Goal: Book appointment/travel/reservation

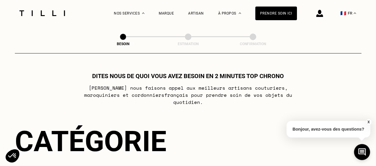
scroll to position [89, 0]
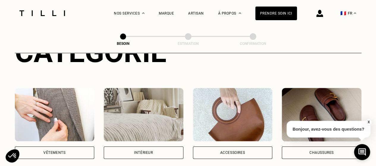
click at [73, 110] on img at bounding box center [55, 114] width 80 height 53
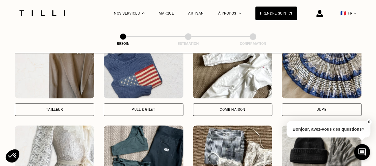
scroll to position [372, 0]
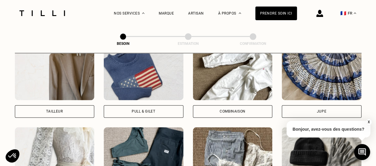
click at [146, 110] on div "Pull & gilet" at bounding box center [143, 112] width 23 height 4
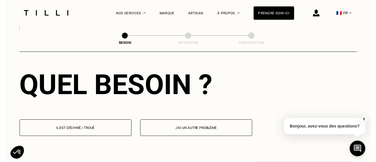
scroll to position [576, 0]
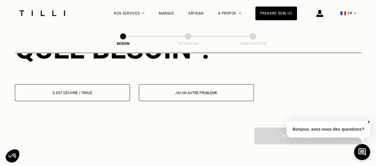
click at [100, 91] on button "Il est déchiré / troué" at bounding box center [72, 92] width 115 height 17
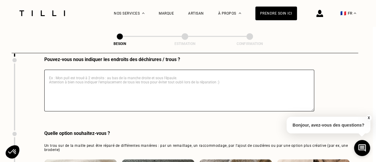
scroll to position [688, 3]
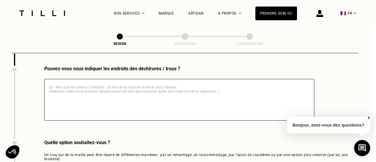
click at [97, 86] on textarea at bounding box center [179, 100] width 270 height 42
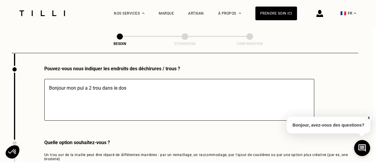
click at [84, 83] on textarea "Bonjour mon pul a 2 trou dans le dos" at bounding box center [179, 100] width 270 height 42
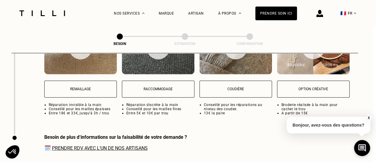
type textarea "Bonjour mon pull en laine grosses mailles a 2 trou dans le dos"
click at [74, 88] on button "Remaillage" at bounding box center [80, 89] width 73 height 17
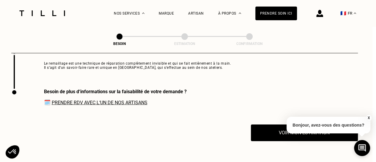
scroll to position [930, 4]
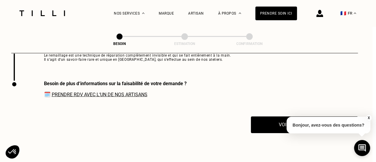
click at [91, 93] on link "Prendre RDV avec l‘un de nos artisans" at bounding box center [100, 95] width 96 height 6
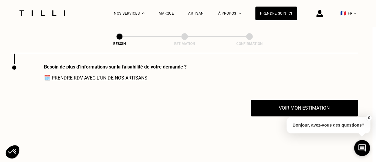
scroll to position [960, 4]
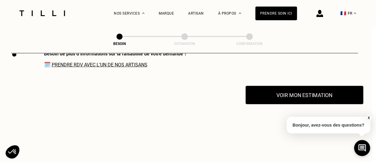
click at [294, 90] on button "Voir mon estimation" at bounding box center [304, 95] width 118 height 18
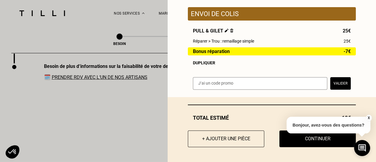
scroll to position [930, 4]
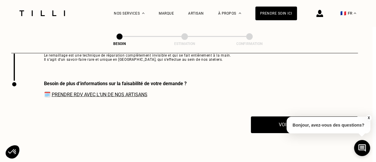
click at [368, 117] on button "X" at bounding box center [368, 117] width 6 height 7
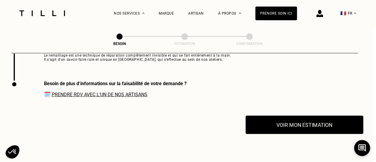
click at [282, 123] on button "Voir mon estimation" at bounding box center [304, 124] width 118 height 18
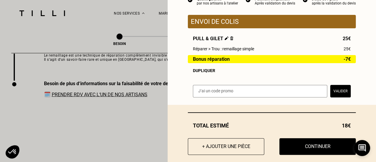
scroll to position [74, 0]
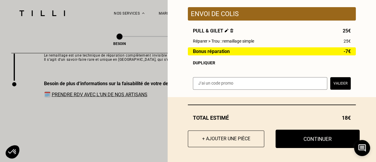
click at [291, 139] on button "Continuer" at bounding box center [317, 138] width 84 height 18
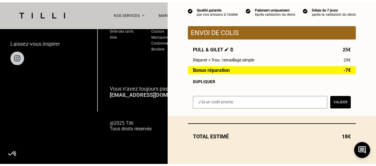
scroll to position [436, 0]
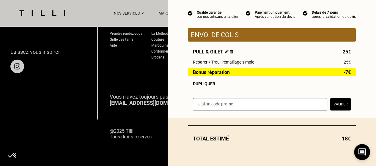
scroll to position [53, 0]
select select "FR"
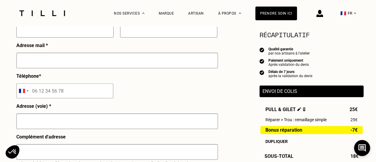
scroll to position [30, 0]
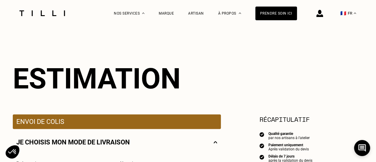
click at [82, 124] on p "Envoi de colis" at bounding box center [116, 121] width 201 height 7
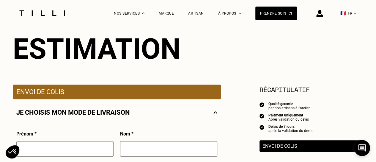
click at [88, 114] on p "Je choisis mon mode de livraison" at bounding box center [73, 111] width 114 height 7
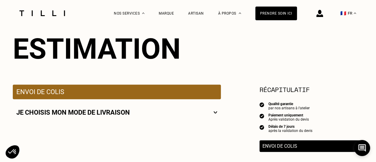
click at [88, 114] on p "Je choisis mon mode de livraison" at bounding box center [73, 111] width 114 height 7
select select "FR"
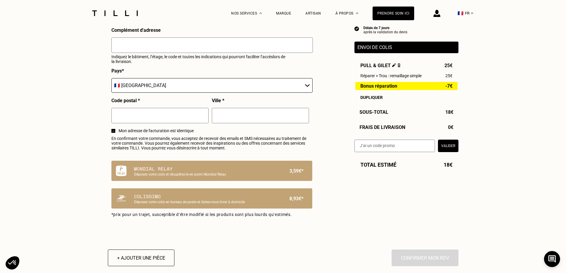
scroll to position [297, 0]
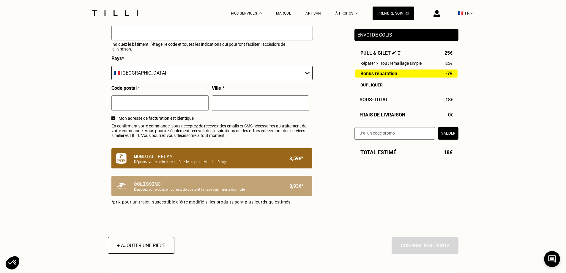
click at [171, 164] on p "Déposez votre colis et récupérez-le en point Mondial Relay" at bounding box center [201, 162] width 135 height 4
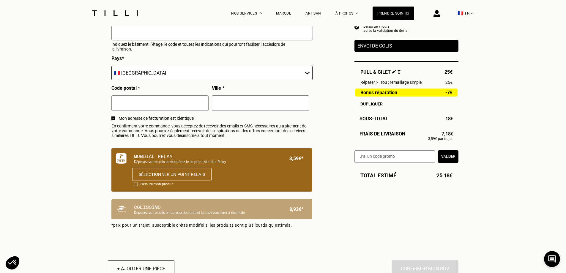
click at [165, 166] on button "Sélectionner un point relais" at bounding box center [171, 174] width 79 height 13
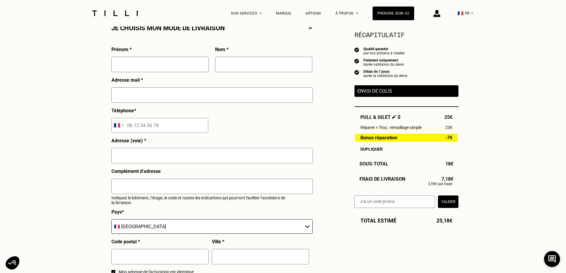
scroll to position [119, 0]
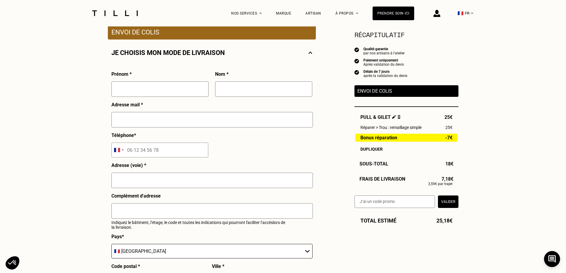
click at [376, 17] on img at bounding box center [437, 13] width 7 height 7
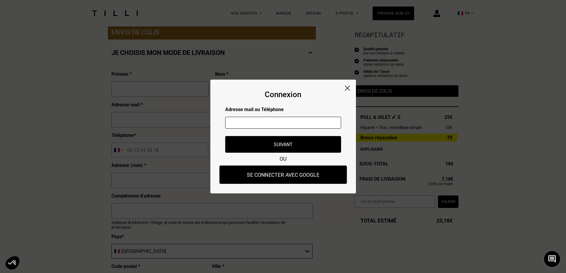
click at [299, 166] on button "Se connecter avec Google" at bounding box center [282, 175] width 127 height 18
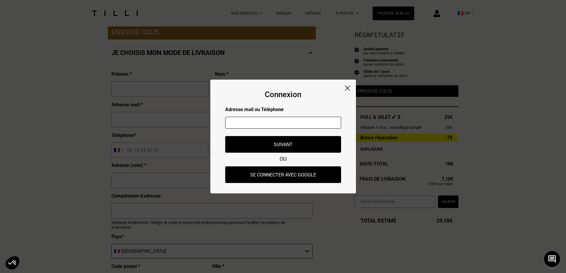
type input "[PERSON_NAME]"
type input "Vovan"
type input "[EMAIL_ADDRESS][DOMAIN_NAME]"
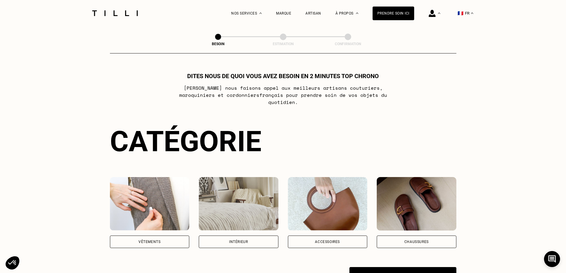
click at [160, 166] on img at bounding box center [150, 203] width 80 height 53
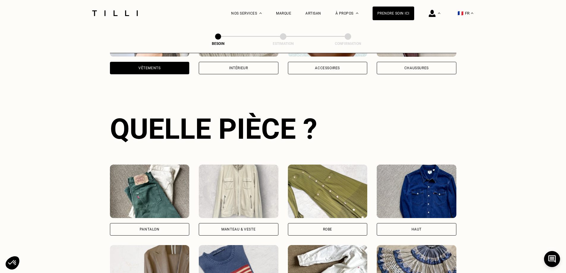
scroll to position [211, 0]
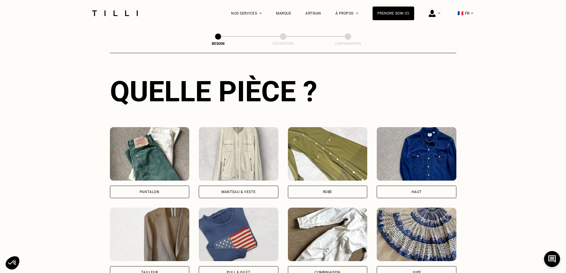
click at [253, 166] on img at bounding box center [239, 234] width 80 height 53
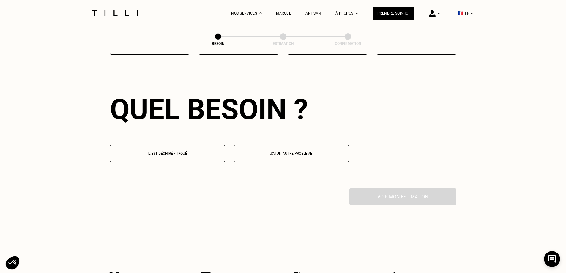
scroll to position [518, 0]
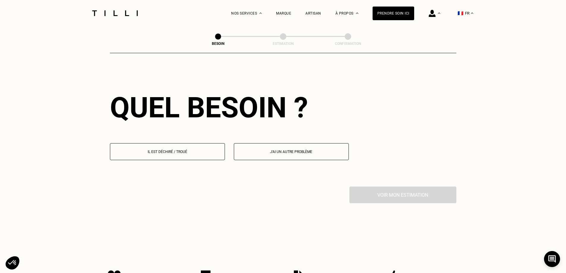
click at [193, 145] on button "Il est déchiré / troué" at bounding box center [167, 151] width 115 height 17
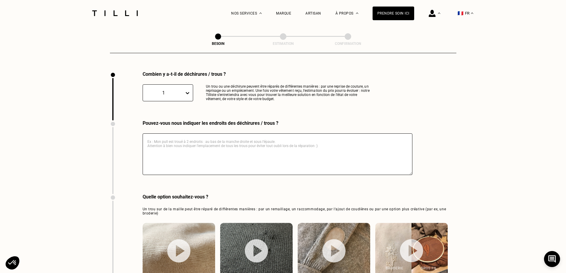
scroll to position [633, 0]
click at [185, 141] on textarea at bounding box center [278, 154] width 270 height 42
type textarea "m"
type textarea "Mon pull en laine grosse maille multicolores est troué à deux endroits dans le …"
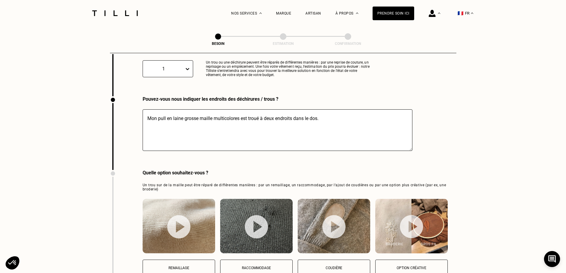
scroll to position [722, 0]
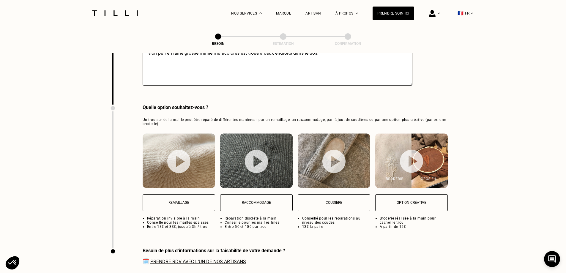
click at [171, 166] on p "Remaillage" at bounding box center [179, 203] width 66 height 4
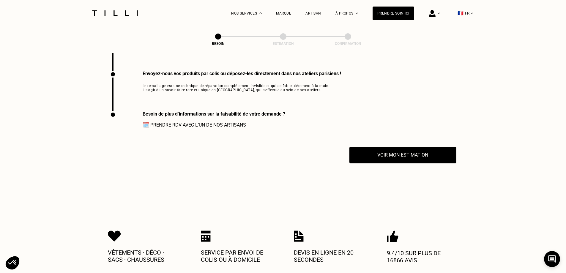
scroll to position [870, 0]
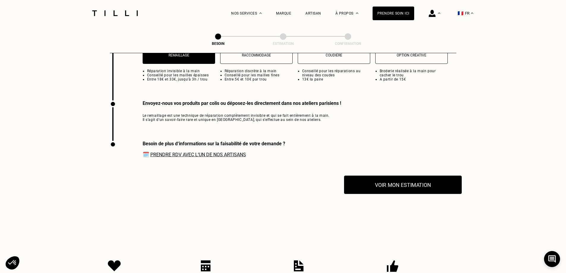
click at [363, 166] on button "Voir mon estimation" at bounding box center [403, 185] width 118 height 18
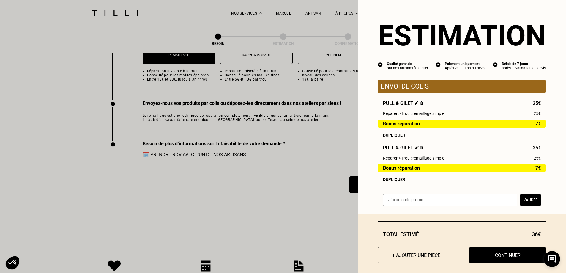
click at [376, 149] on img at bounding box center [421, 148] width 3 height 4
click at [376, 166] on input "text" at bounding box center [450, 200] width 134 height 12
paste input "TILLIpzQMpTg"
type input "TILLIpzQMpTg"
click at [376, 166] on button "Valider" at bounding box center [530, 200] width 21 height 12
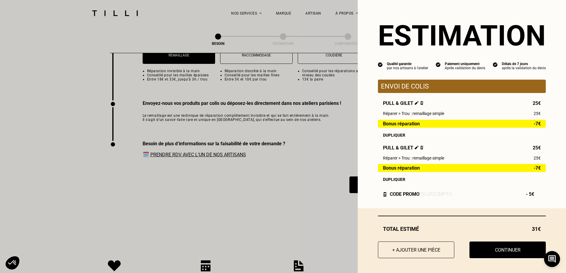
click at [376, 149] on img at bounding box center [421, 148] width 3 height 4
click at [376, 104] on img at bounding box center [421, 103] width 3 height 4
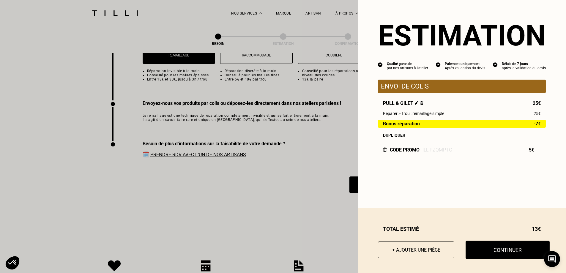
click at [376, 166] on button "Continuer" at bounding box center [508, 250] width 84 height 18
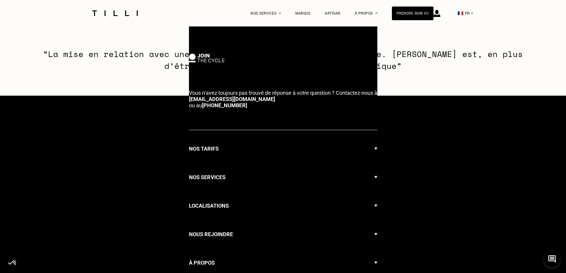
select select "FR"
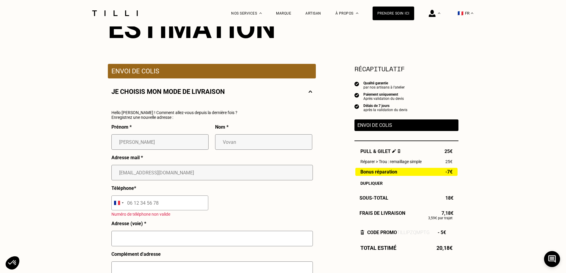
scroll to position [89, 0]
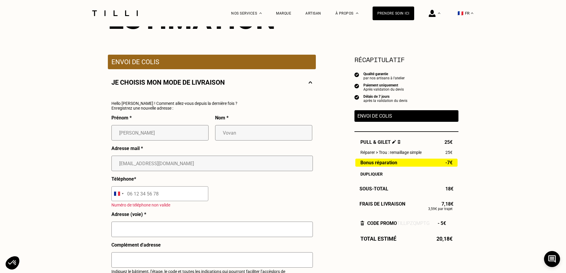
click at [191, 81] on p "Je choisis mon mode de livraison" at bounding box center [168, 82] width 114 height 7
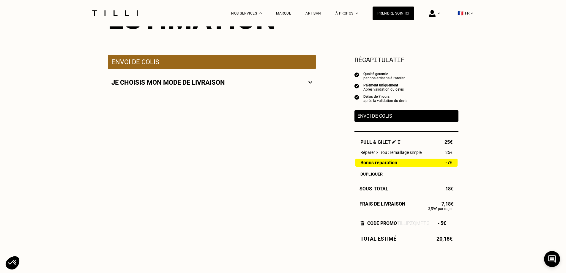
click at [191, 82] on p "Je choisis mon mode de livraison" at bounding box center [168, 82] width 114 height 7
select select "FR"
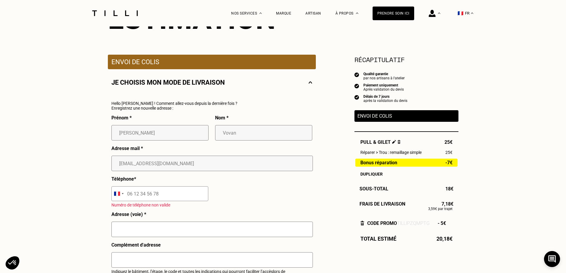
click at [175, 59] on p "Envoi de colis" at bounding box center [211, 61] width 201 height 7
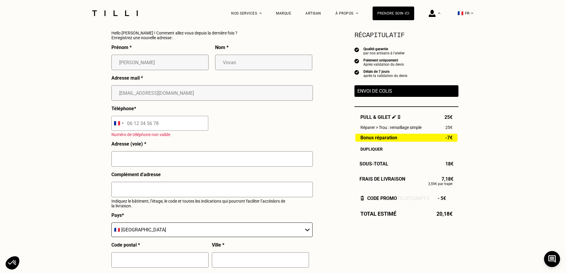
scroll to position [149, 0]
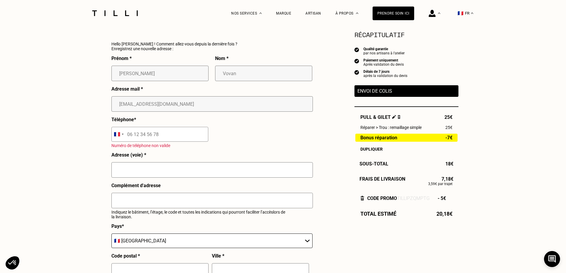
click at [161, 166] on input "text" at bounding box center [211, 169] width 201 height 15
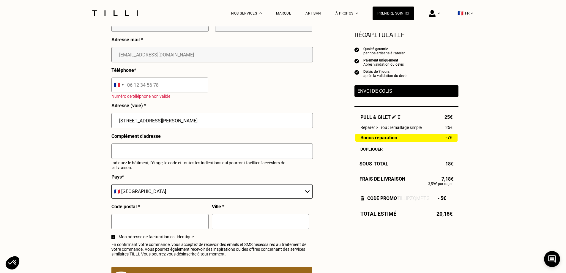
scroll to position [208, 0]
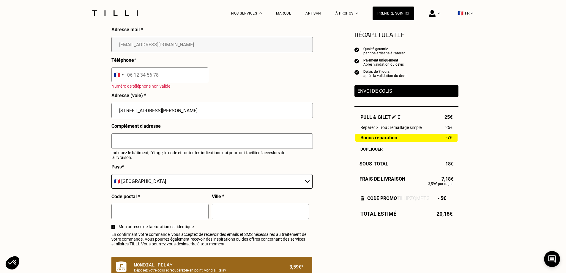
type input "[STREET_ADDRESS][PERSON_NAME]"
click at [147, 166] on input "text" at bounding box center [159, 211] width 97 height 15
type input "75"
type input "[GEOGRAPHIC_DATA]"
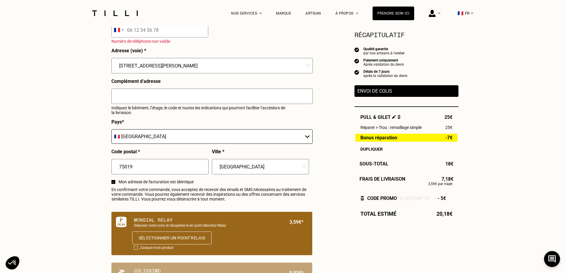
scroll to position [267, 0]
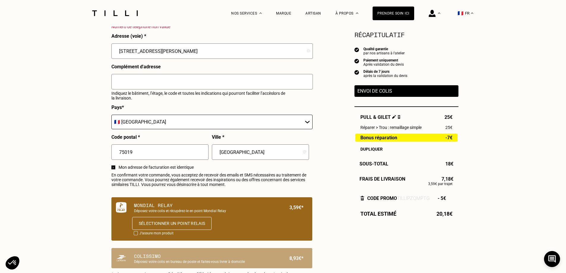
type input "75019"
click at [170, 166] on button "Sélectionner un point relais" at bounding box center [171, 223] width 79 height 13
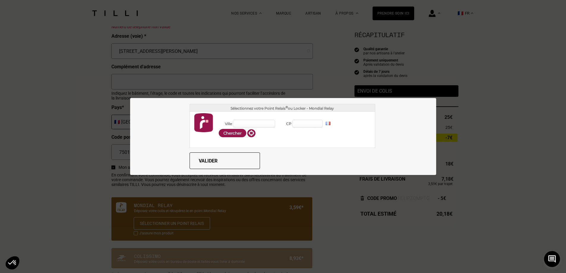
click at [255, 125] on input "Ville" at bounding box center [254, 124] width 42 height 8
type input "[GEOGRAPHIC_DATA]"
click at [311, 121] on input "CP" at bounding box center [307, 124] width 30 height 8
type input "75019"
click at [323, 141] on div "[GEOGRAPHIC_DATA] (75019)" at bounding box center [330, 142] width 74 height 6
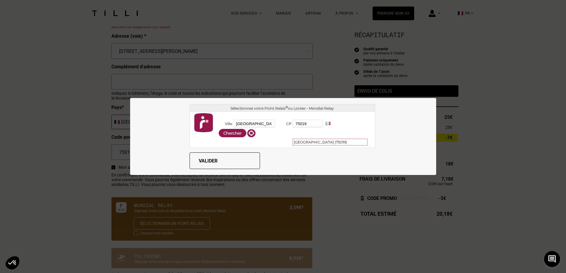
type input "[GEOGRAPHIC_DATA]"
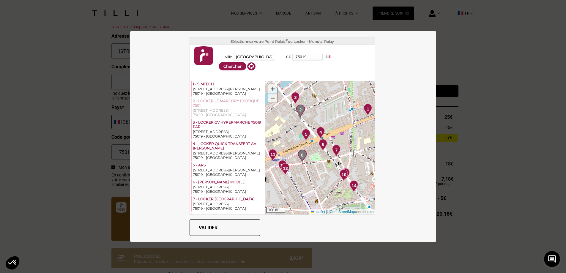
scroll to position [297, 0]
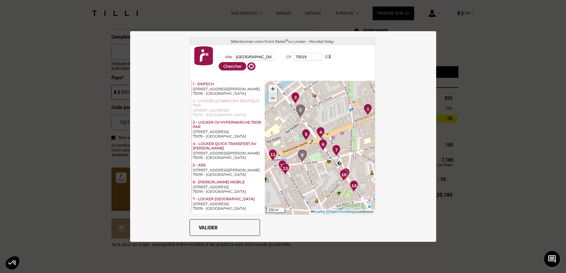
click at [271, 101] on link "−" at bounding box center [272, 98] width 9 height 9
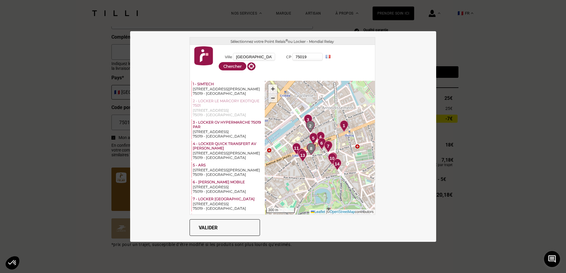
click at [271, 101] on link "−" at bounding box center [272, 98] width 9 height 9
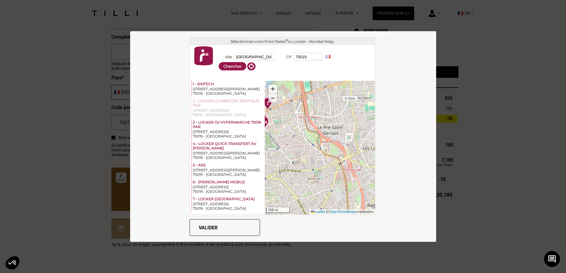
drag, startPoint x: 340, startPoint y: 188, endPoint x: 287, endPoint y: 166, distance: 57.1
click at [287, 166] on div "1 2 3 4 5 6 7 8 9 10 11 12 13 14 + − 500 m Leaflet | © OpenStreetMap contributo…" at bounding box center [320, 148] width 110 height 134
click at [271, 92] on span "+" at bounding box center [273, 88] width 4 height 7
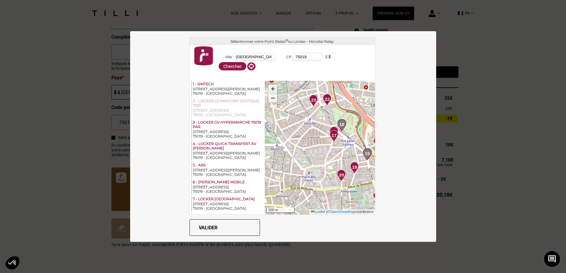
drag, startPoint x: 293, startPoint y: 181, endPoint x: 277, endPoint y: 118, distance: 64.7
click at [339, 166] on span "20" at bounding box center [341, 175] width 5 height 7
click at [271, 89] on span "+" at bounding box center [273, 88] width 4 height 7
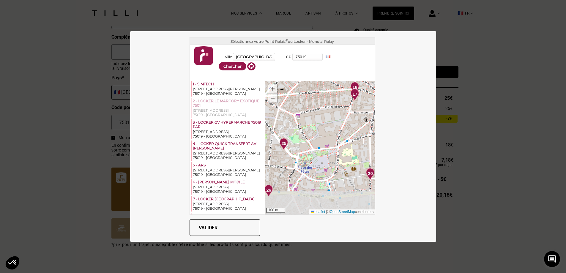
drag, startPoint x: 320, startPoint y: 195, endPoint x: 326, endPoint y: 158, distance: 37.4
click at [326, 158] on div "1 2 3 4 5 6 7 8 9 10 11 12 13 14 15 16 17 18 19 20 21 22 23 24 25 26 + − 100 m …" at bounding box center [320, 148] width 110 height 134
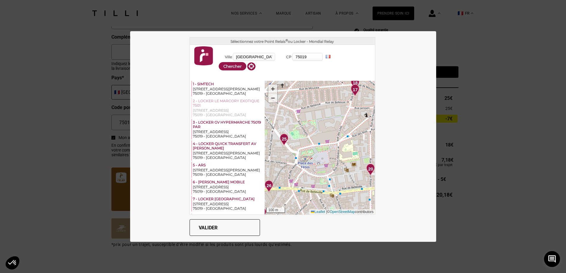
click at [271, 89] on span "+" at bounding box center [273, 88] width 4 height 7
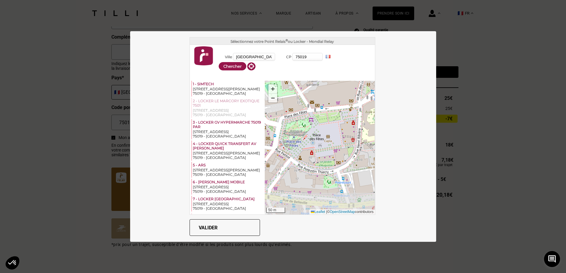
drag, startPoint x: 336, startPoint y: 168, endPoint x: 340, endPoint y: 135, distance: 32.8
click at [340, 135] on div "1 2 3 4 5 6 7 8 9 10 11 12 13 14 15 16 17 18 19 20 21 22 23 24 25 26 27 28 29 +…" at bounding box center [320, 148] width 110 height 134
click at [273, 99] on div "+ −" at bounding box center [273, 93] width 10 height 19
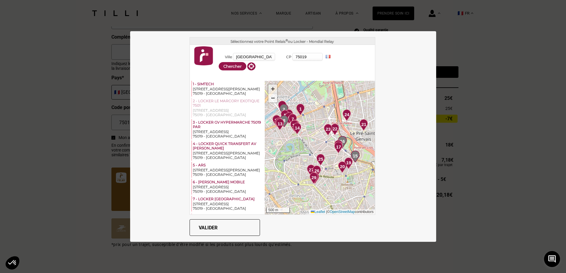
click at [271, 90] on span "+" at bounding box center [273, 88] width 4 height 7
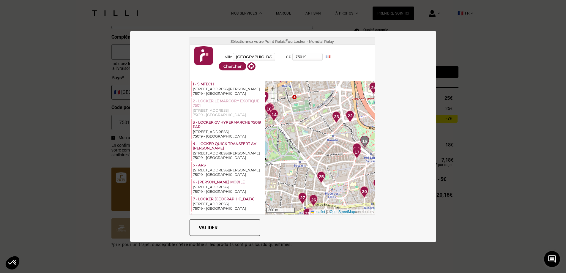
click at [271, 90] on span "+" at bounding box center [273, 88] width 4 height 7
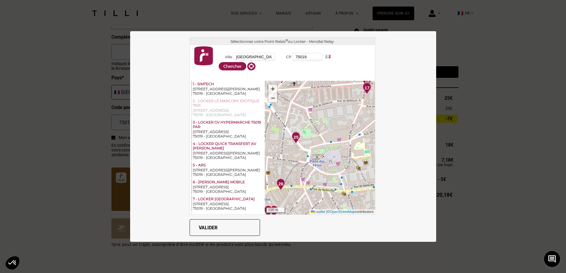
drag, startPoint x: 339, startPoint y: 180, endPoint x: 315, endPoint y: 118, distance: 67.1
click at [315, 118] on div "1 2 3 4 5 6 7 8 9 10 11 12 13 14 15 16 17 18 19 20 21 22 23 24 25 26 27 28 29 +…" at bounding box center [320, 148] width 110 height 134
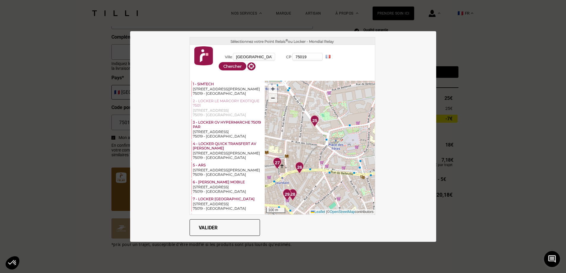
drag, startPoint x: 317, startPoint y: 190, endPoint x: 337, endPoint y: 173, distance: 26.2
click at [337, 166] on div "1 2 3 4 5 6 7 8 9 10 11 12 13 14 15 16 17 18 19 20 21 22 23 24 25 26 27 28 29 3…" at bounding box center [320, 148] width 110 height 134
click at [297, 166] on span "26" at bounding box center [299, 166] width 5 height 7
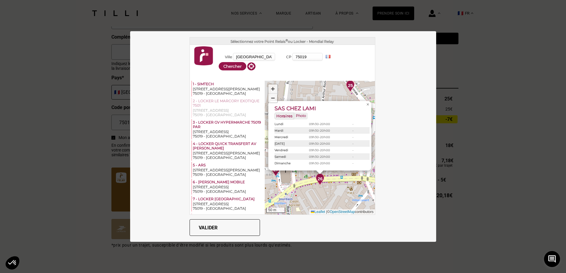
click at [328, 89] on div "1 2 3 4 5 6 7 8 9 10 11 12 13 14 15 16 17 18 19 20 21 22 23 24 25 26 27 28 29 3…" at bounding box center [320, 148] width 110 height 134
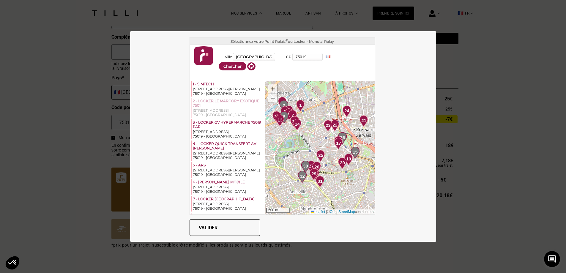
scroll to position [267, 0]
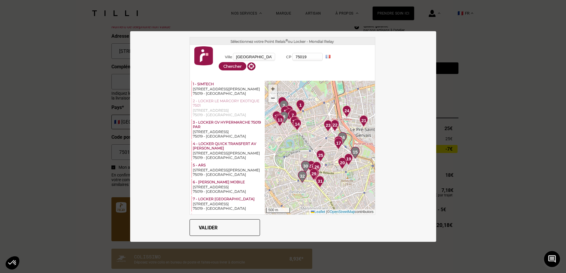
click at [271, 86] on span "+" at bounding box center [273, 88] width 4 height 7
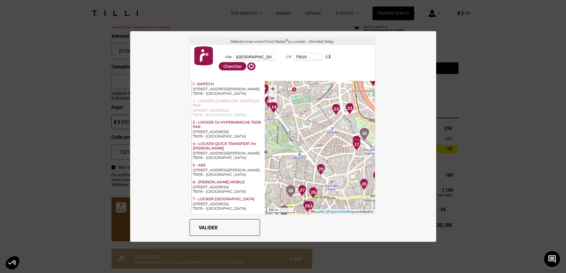
click at [271, 86] on span "+" at bounding box center [273, 88] width 4 height 7
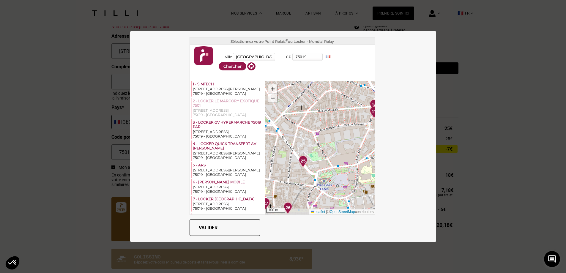
drag, startPoint x: 342, startPoint y: 193, endPoint x: 324, endPoint y: 157, distance: 39.9
click at [324, 157] on div "1 2 3 4 5 6 7 8 9 10 11 12 13 14 15 16 17 18 19 20 21 22 23 24 25 26 27 28 29 3…" at bounding box center [320, 148] width 110 height 134
click at [303, 163] on img at bounding box center [303, 162] width 8 height 12
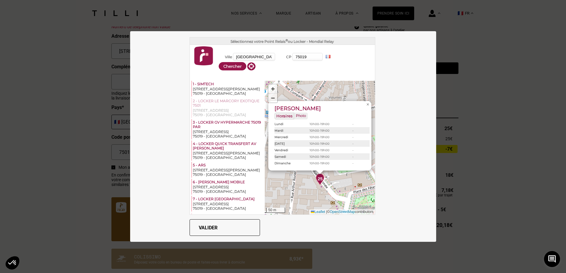
click at [218, 166] on button "Valider" at bounding box center [225, 227] width 70 height 17
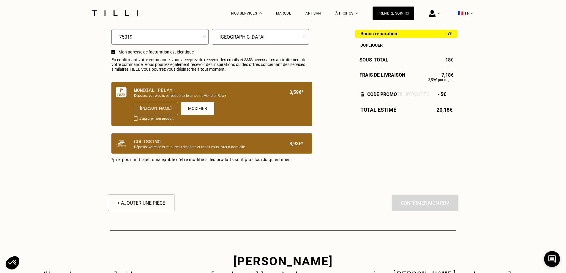
scroll to position [386, 0]
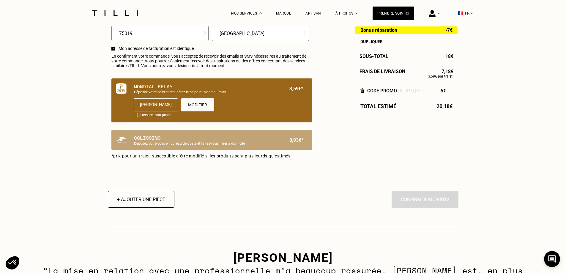
click at [246, 111] on div "[PERSON_NAME] modernhome Modifier" at bounding box center [219, 104] width 170 height 13
click at [152, 118] on p "J‘assure mon produit" at bounding box center [156, 115] width 34 height 5
click at [134, 117] on div at bounding box center [136, 115] width 4 height 4
checkbox input "true"
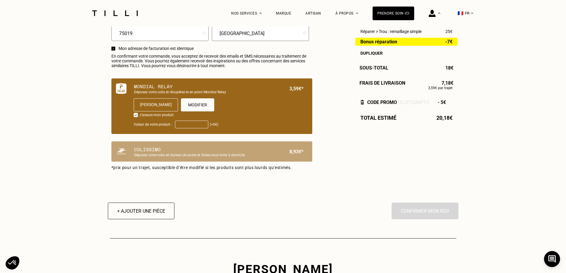
click at [193, 128] on input "Valeur de votre produit :" at bounding box center [191, 125] width 33 height 8
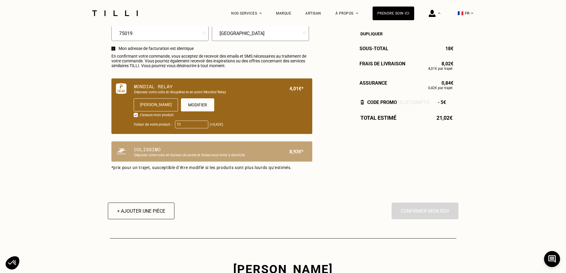
type input "7"
type input "100"
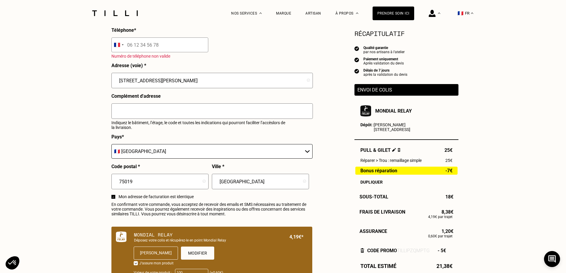
scroll to position [238, 0]
click at [155, 48] on input "tel" at bounding box center [159, 45] width 97 height 15
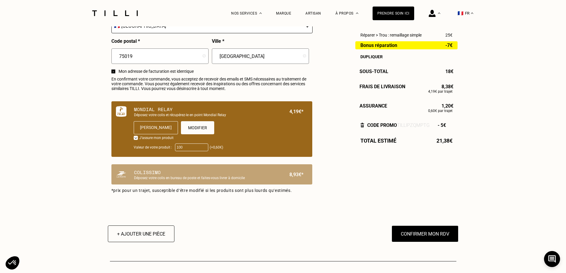
scroll to position [386, 0]
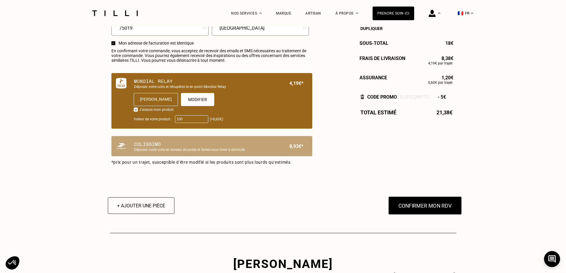
type input "06 11 73 59 72"
click at [376, 166] on button "Confirmer mon RDV" at bounding box center [425, 205] width 74 height 18
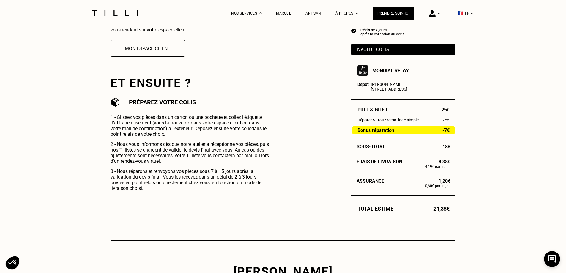
scroll to position [149, 0]
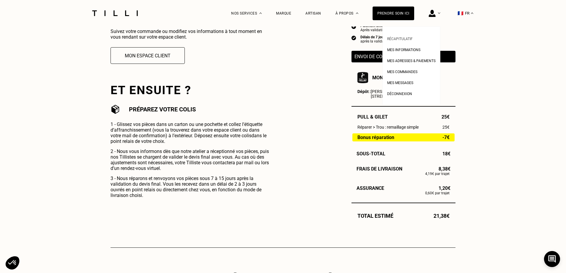
click at [376, 37] on span "Récapitulatif" at bounding box center [400, 39] width 26 height 4
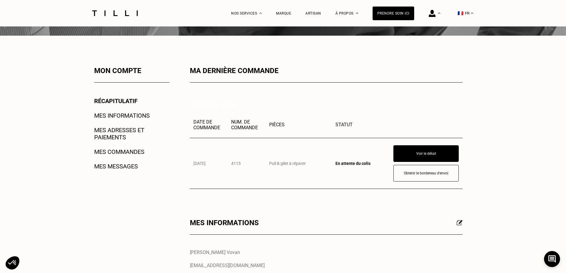
scroll to position [89, 0]
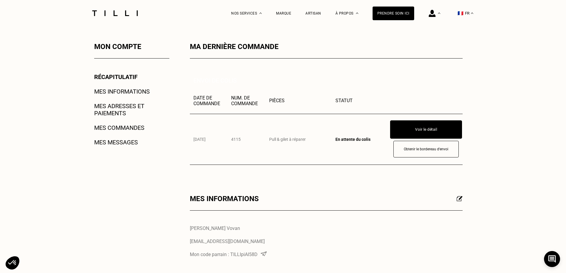
click at [376, 133] on button "Voir le détail" at bounding box center [426, 129] width 72 height 18
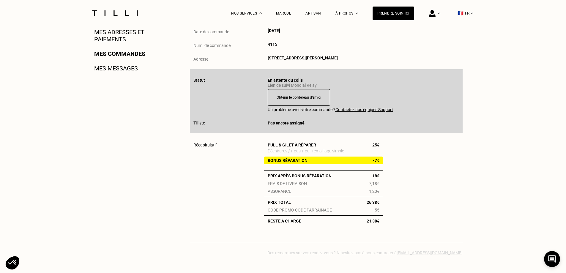
scroll to position [59, 0]
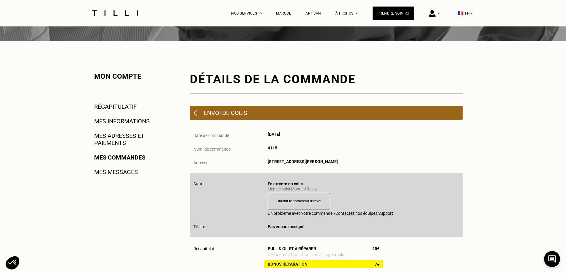
click at [195, 115] on img at bounding box center [194, 113] width 3 height 6
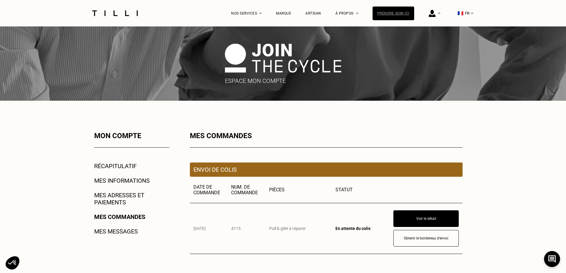
click at [376, 16] on div "Prendre soin ici" at bounding box center [394, 14] width 42 height 14
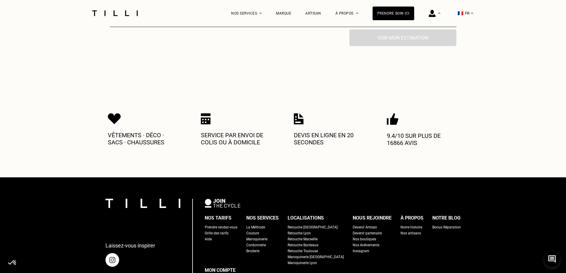
scroll to position [89, 0]
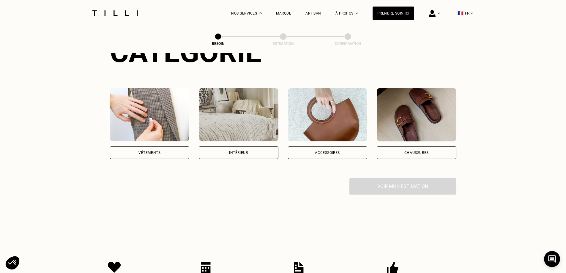
click at [155, 116] on img at bounding box center [150, 114] width 80 height 53
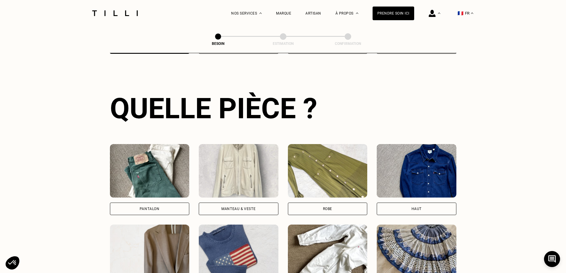
scroll to position [220, 0]
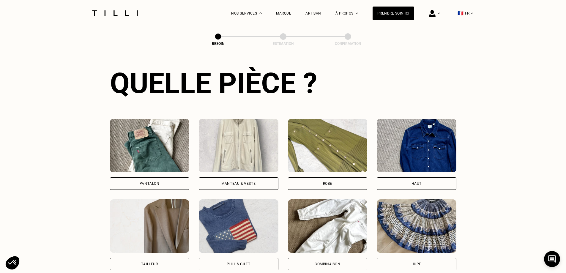
click at [251, 166] on img at bounding box center [239, 225] width 80 height 53
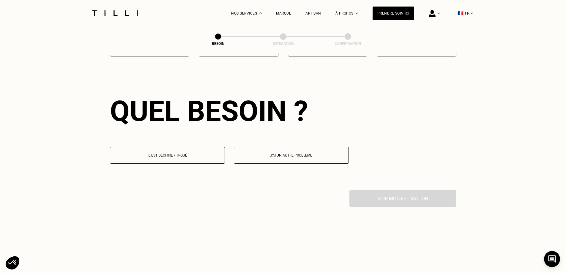
scroll to position [518, 0]
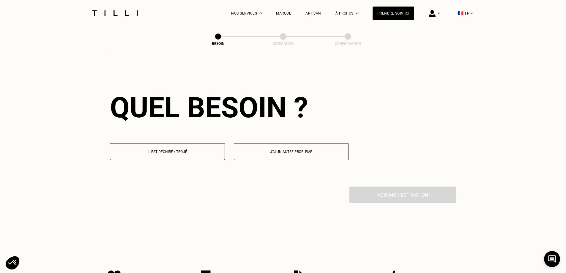
click at [189, 150] on p "Il est déchiré / troué" at bounding box center [167, 152] width 108 height 4
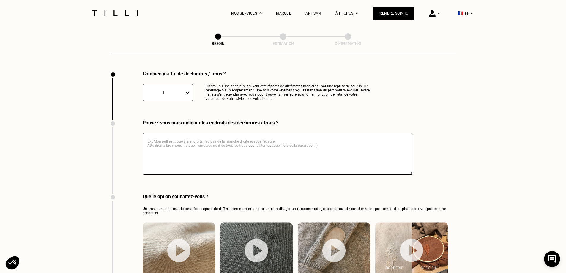
scroll to position [782, 0]
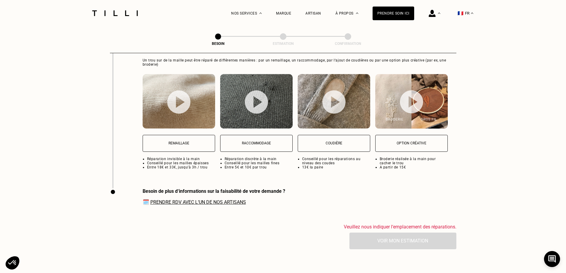
click at [198, 166] on link "Prendre RDV avec l‘un de nos artisans" at bounding box center [198, 202] width 96 height 6
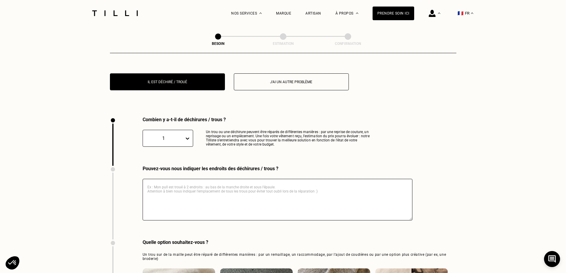
scroll to position [574, 0]
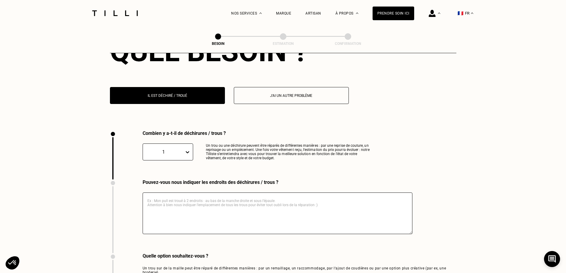
click at [178, 149] on div "1" at bounding box center [163, 152] width 35 height 6
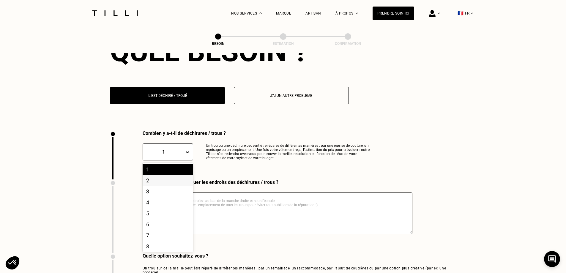
click at [167, 166] on div "2" at bounding box center [168, 180] width 51 height 11
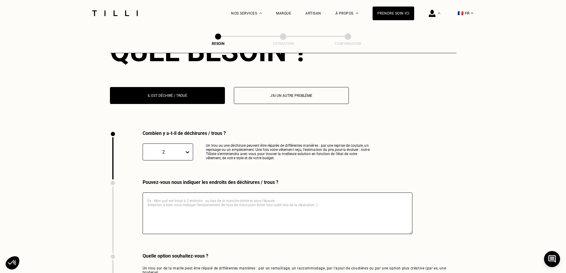
click at [181, 166] on textarea at bounding box center [278, 214] width 270 height 42
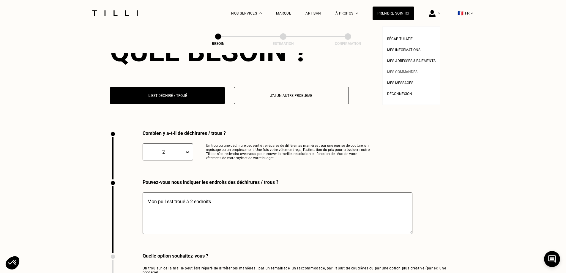
type textarea "Mon pull est troué à 2 endroits"
click at [376, 72] on span "Mes commandes" at bounding box center [402, 72] width 30 height 4
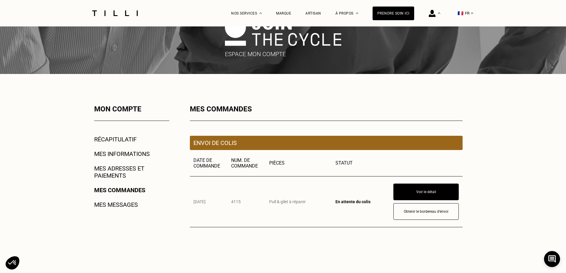
scroll to position [89, 0]
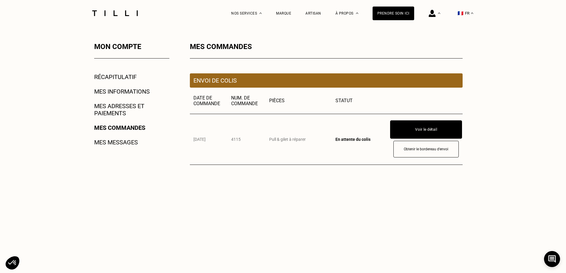
click at [376, 129] on button "Voir le détail" at bounding box center [426, 129] width 72 height 18
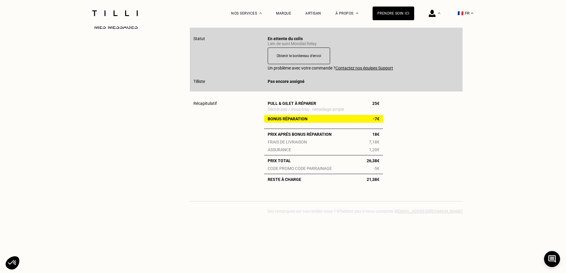
scroll to position [149, 0]
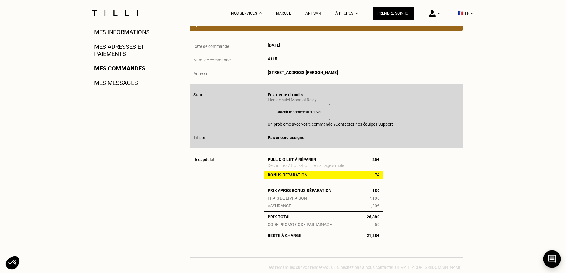
click at [376, 166] on button at bounding box center [552, 259] width 18 height 18
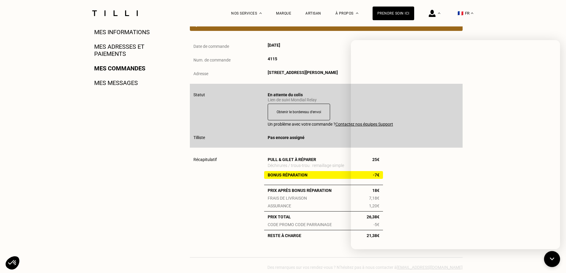
click at [224, 166] on h2 "Récapitulatif" at bounding box center [228, 197] width 71 height 81
click at [331, 67] on div "Date de commande [DATE] Num. de commande 4115 Adresse [STREET_ADDRESS][PERSON_N…" at bounding box center [326, 63] width 273 height 41
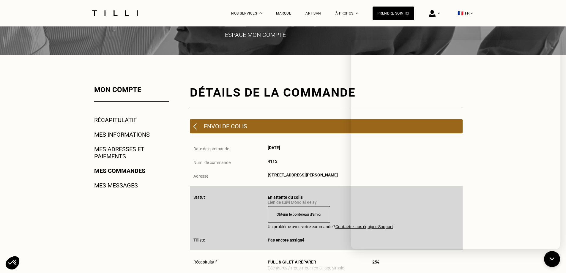
scroll to position [30, 0]
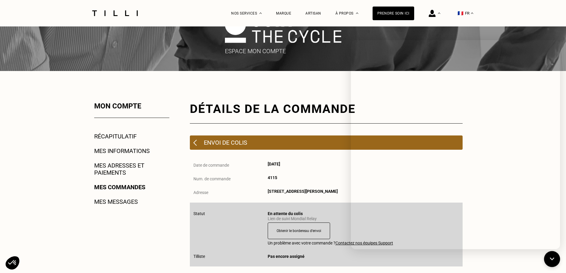
click at [227, 146] on p "Envoi de colis" at bounding box center [225, 142] width 43 height 7
click at [196, 145] on img at bounding box center [194, 143] width 3 height 6
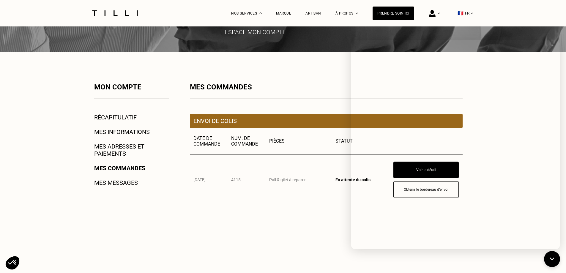
scroll to position [59, 0]
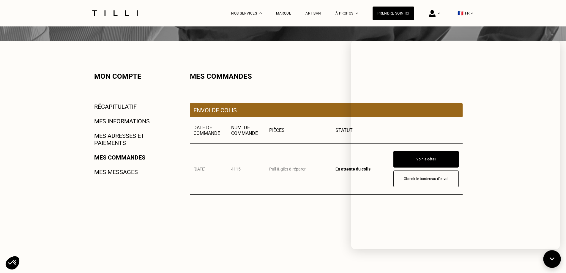
click at [376, 166] on icon at bounding box center [552, 259] width 10 height 16
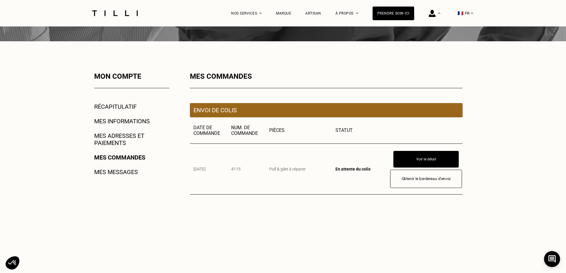
click at [376, 166] on button "Obtenir le bordereau d‘envoi" at bounding box center [426, 179] width 72 height 18
click at [376, 14] on div "Prendre soin ici" at bounding box center [394, 14] width 42 height 14
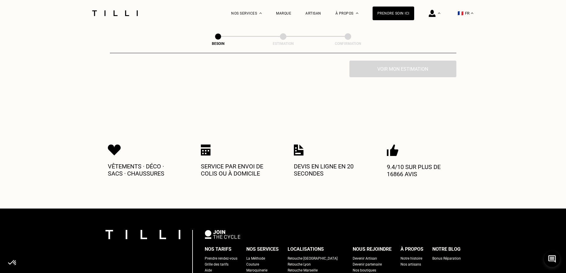
scroll to position [208, 0]
